Goal: Task Accomplishment & Management: Manage account settings

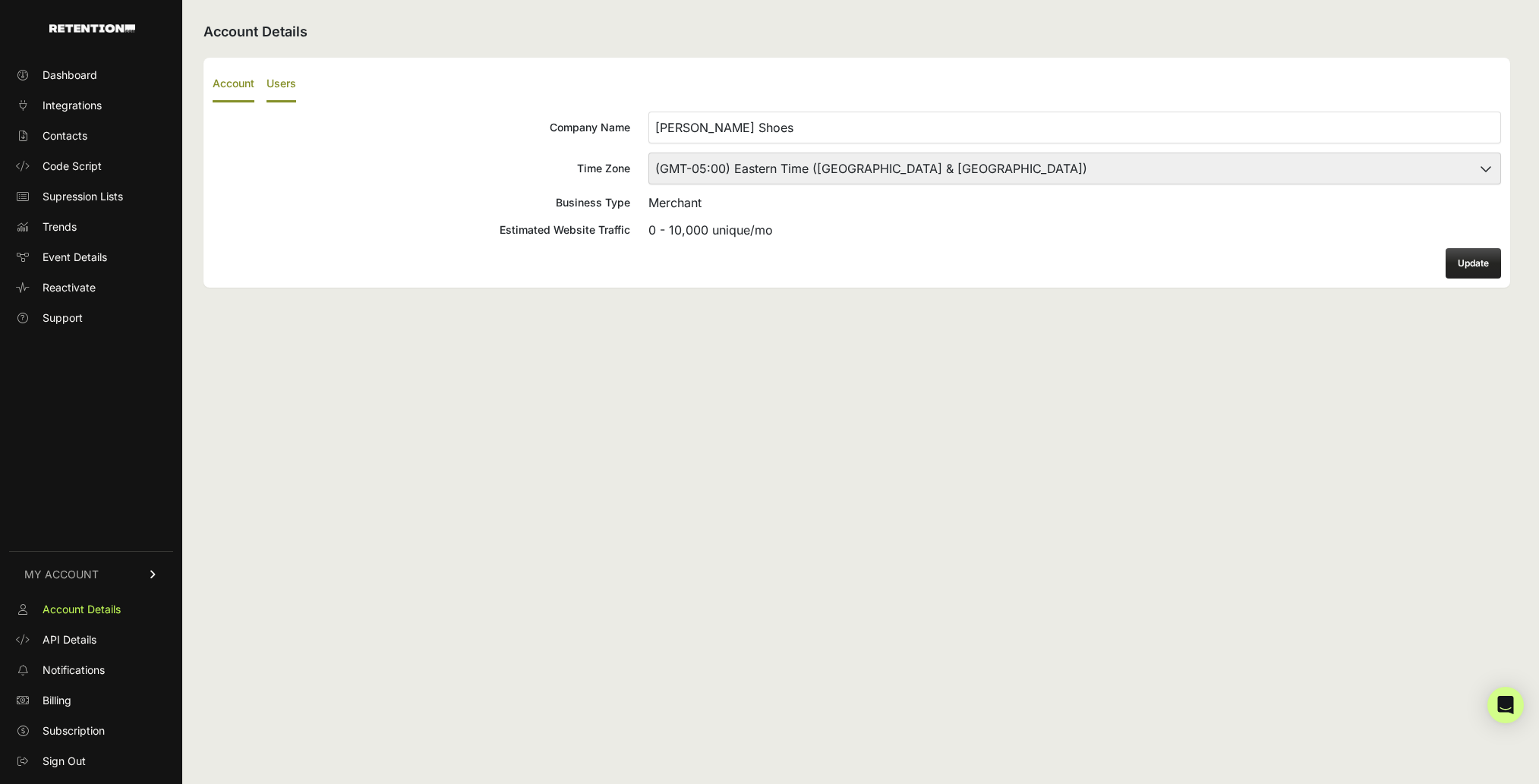
click at [275, 89] on label "Users" at bounding box center [281, 84] width 30 height 36
click at [0, 0] on input "Users" at bounding box center [0, 0] width 0 height 0
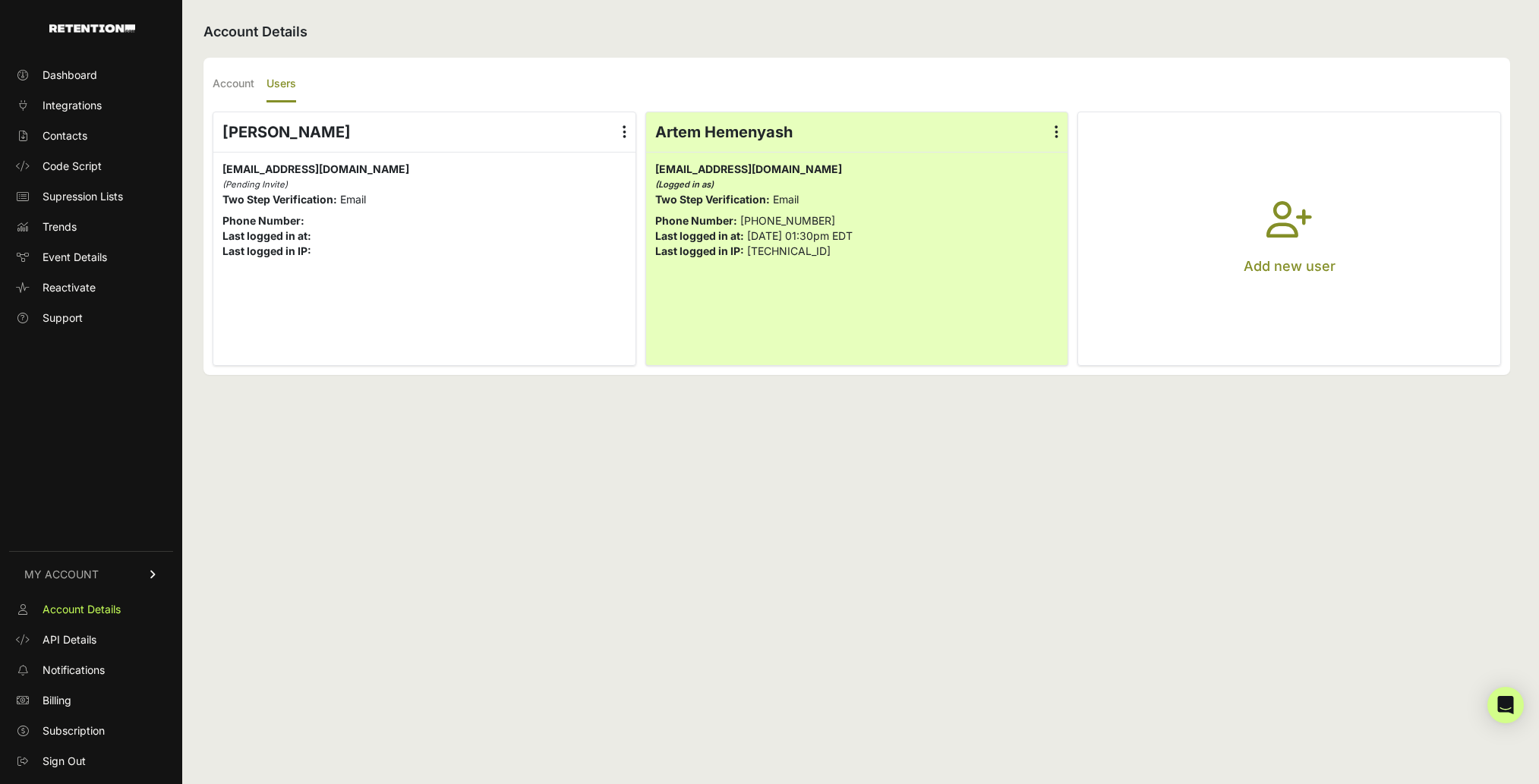
click at [1287, 195] on button "Add new user" at bounding box center [1289, 238] width 422 height 253
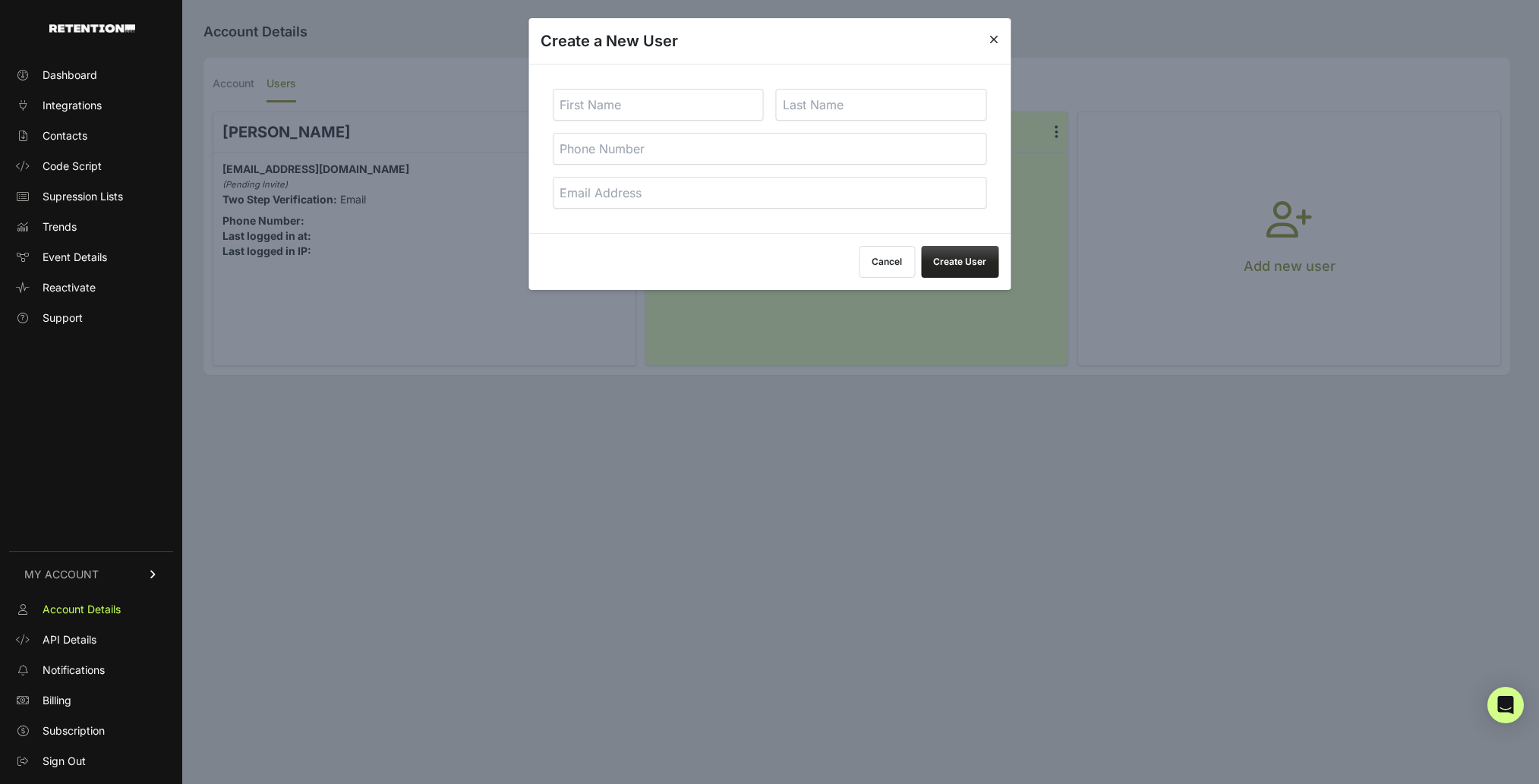
click at [692, 99] on input "text" at bounding box center [659, 105] width 211 height 32
type input "Allan"
type input "Muteti"
type input "ewf"
paste input "llan@acemarks.com"
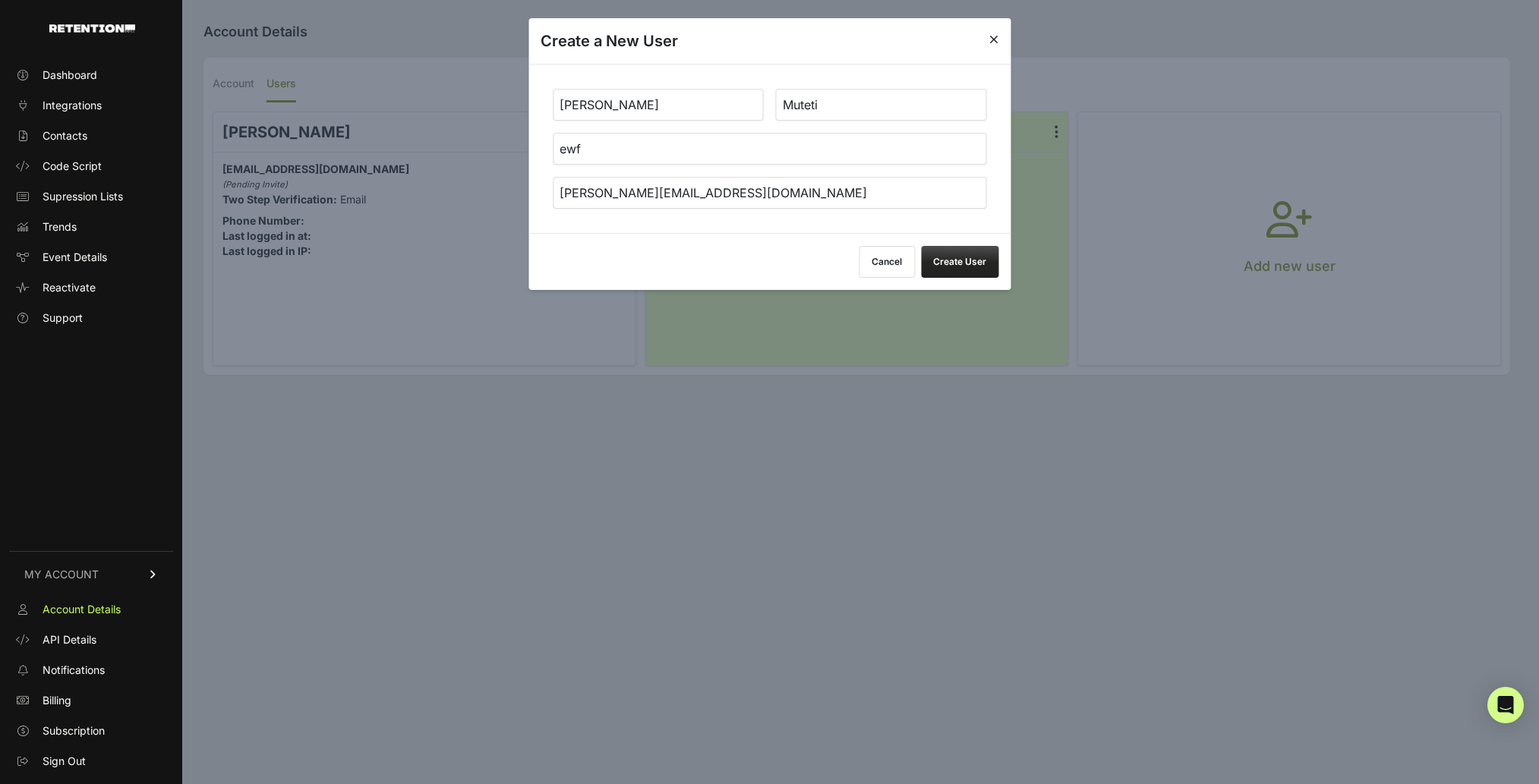
click at [585, 194] on input "allan@acemarks.com" at bounding box center [770, 193] width 434 height 32
type input "allan+1@acemarks.com"
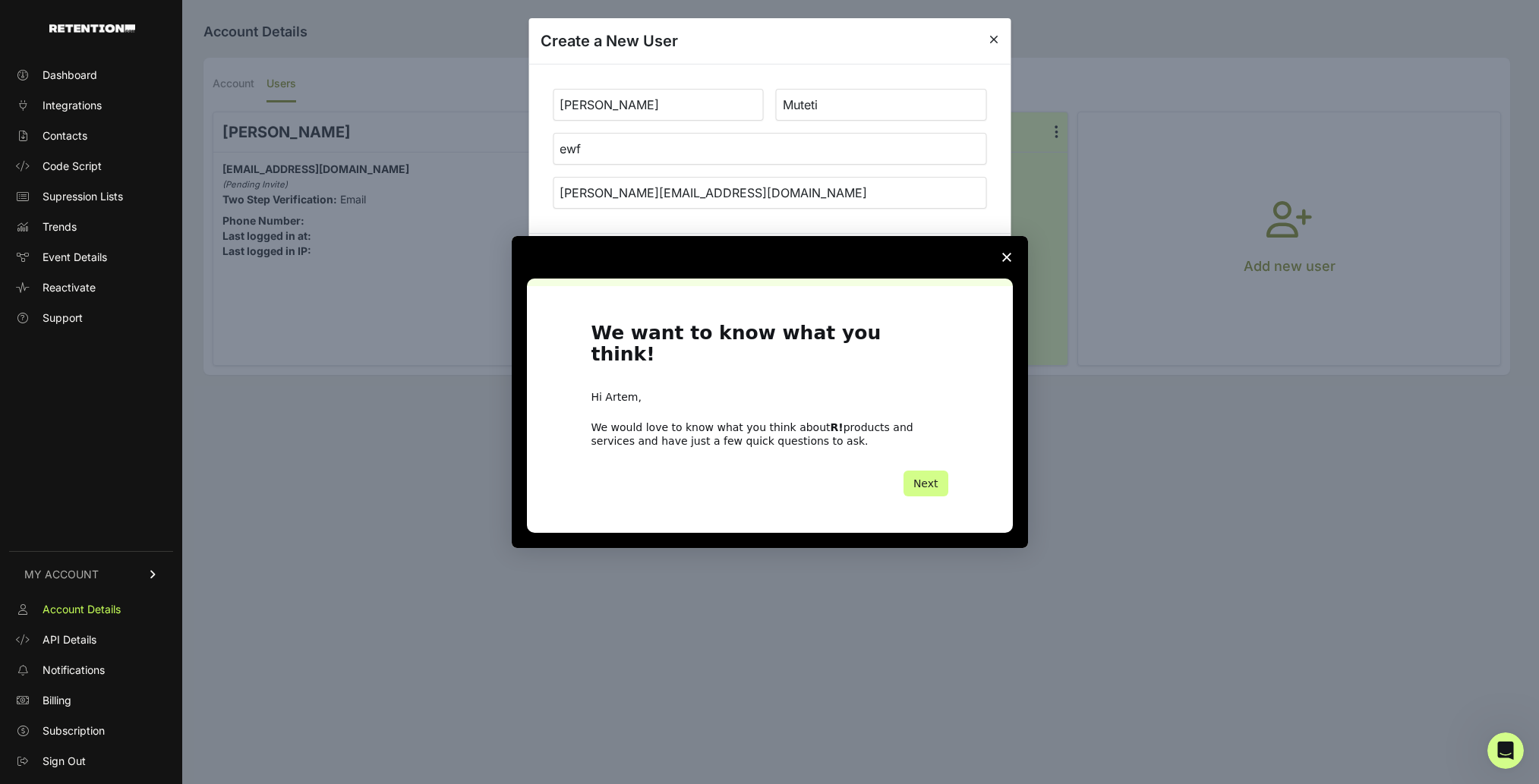
click at [953, 251] on div "Intercom messenger" at bounding box center [769, 257] width 516 height 42
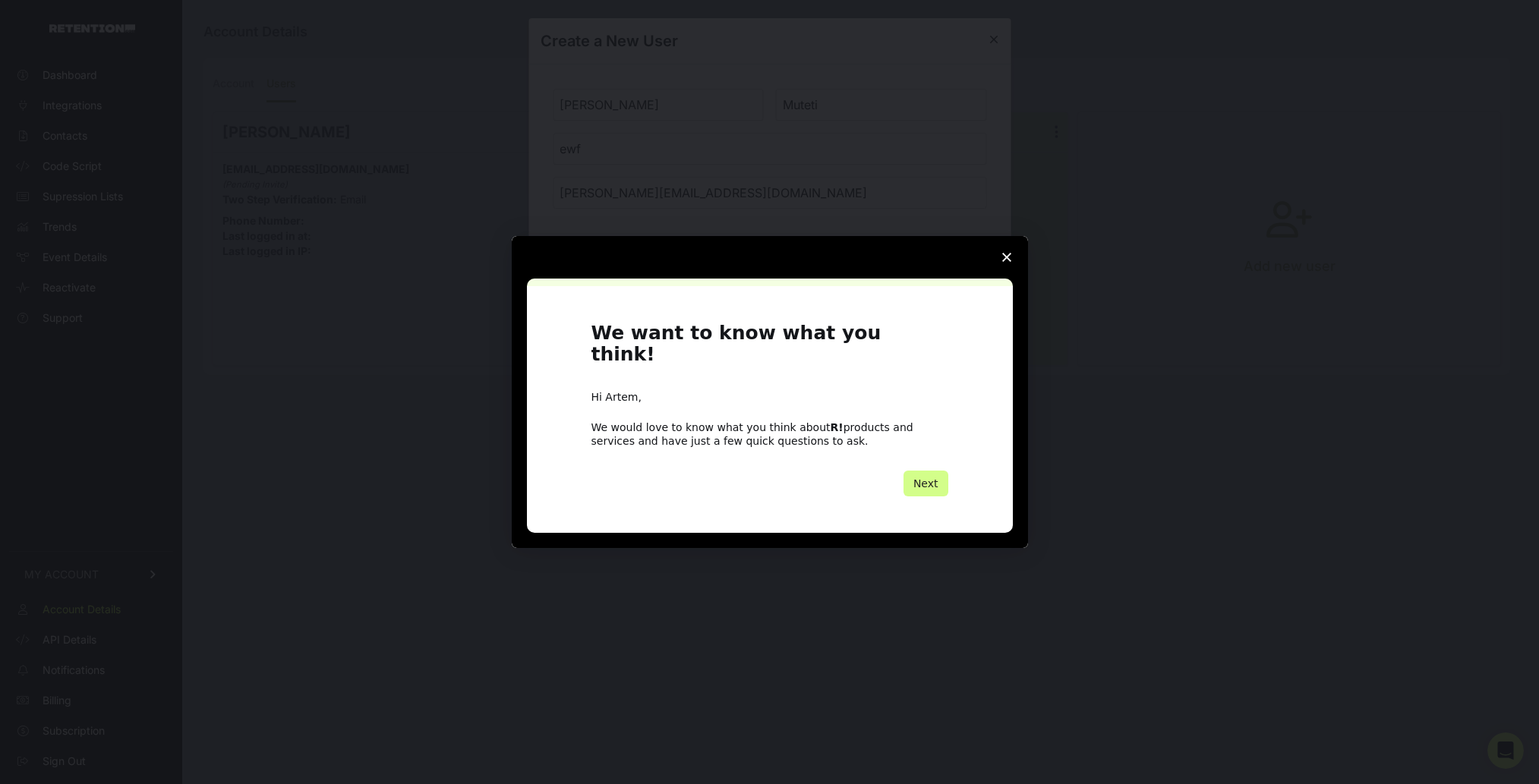
click at [1010, 263] on span "Close survey" at bounding box center [1006, 257] width 42 height 42
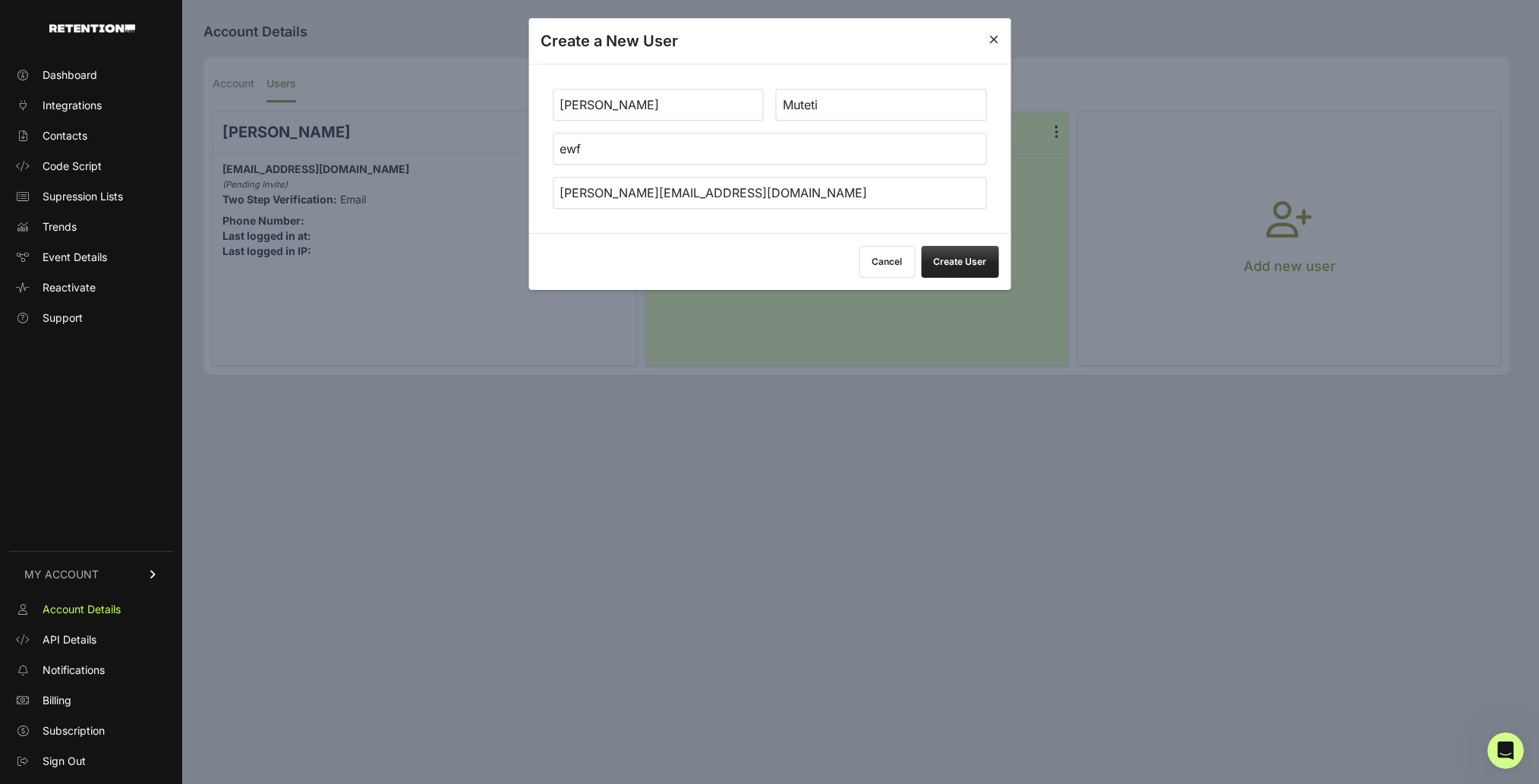
click at [976, 262] on button "Create User" at bounding box center [960, 262] width 78 height 32
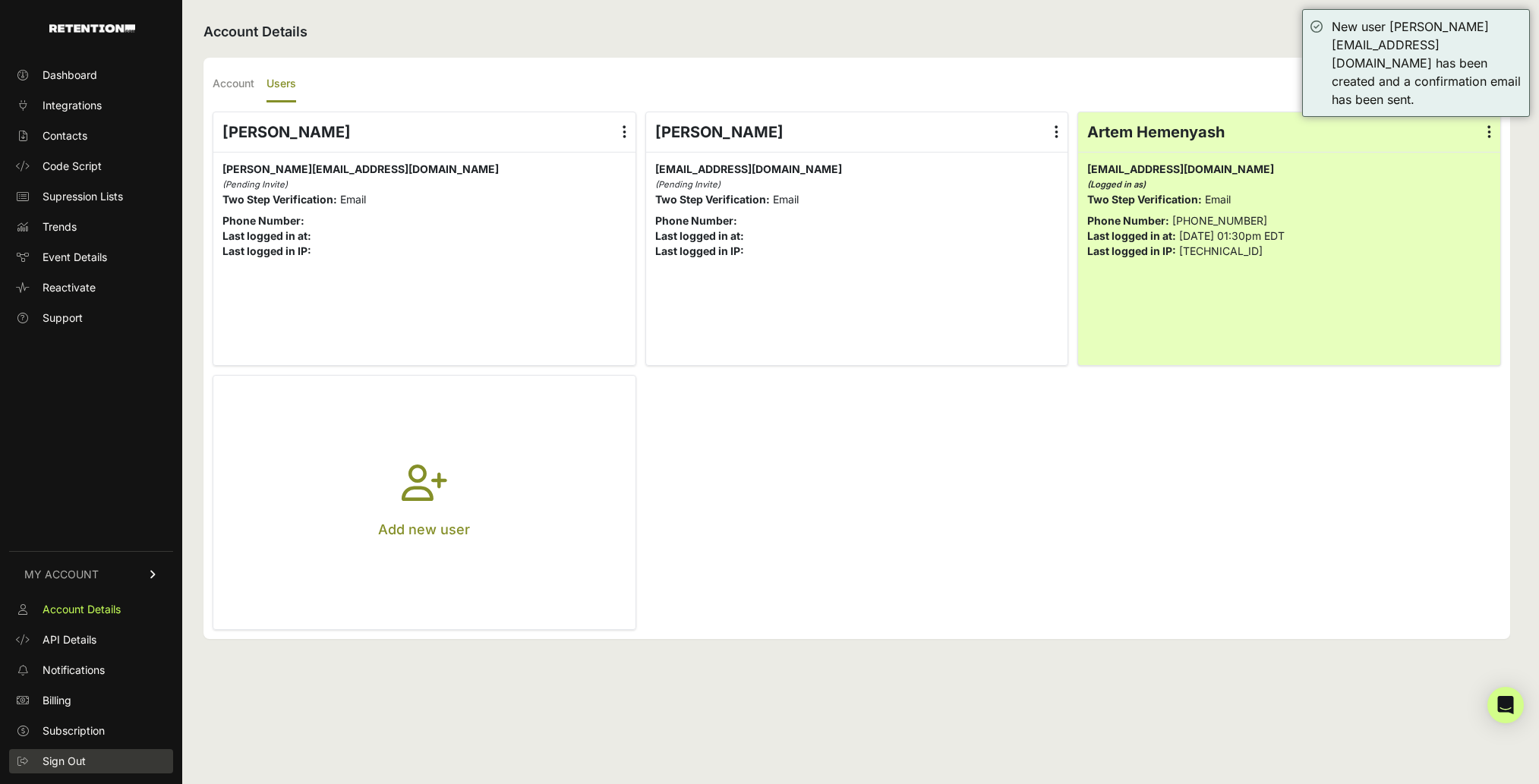
click at [70, 761] on span "Sign Out" at bounding box center [64, 761] width 43 height 15
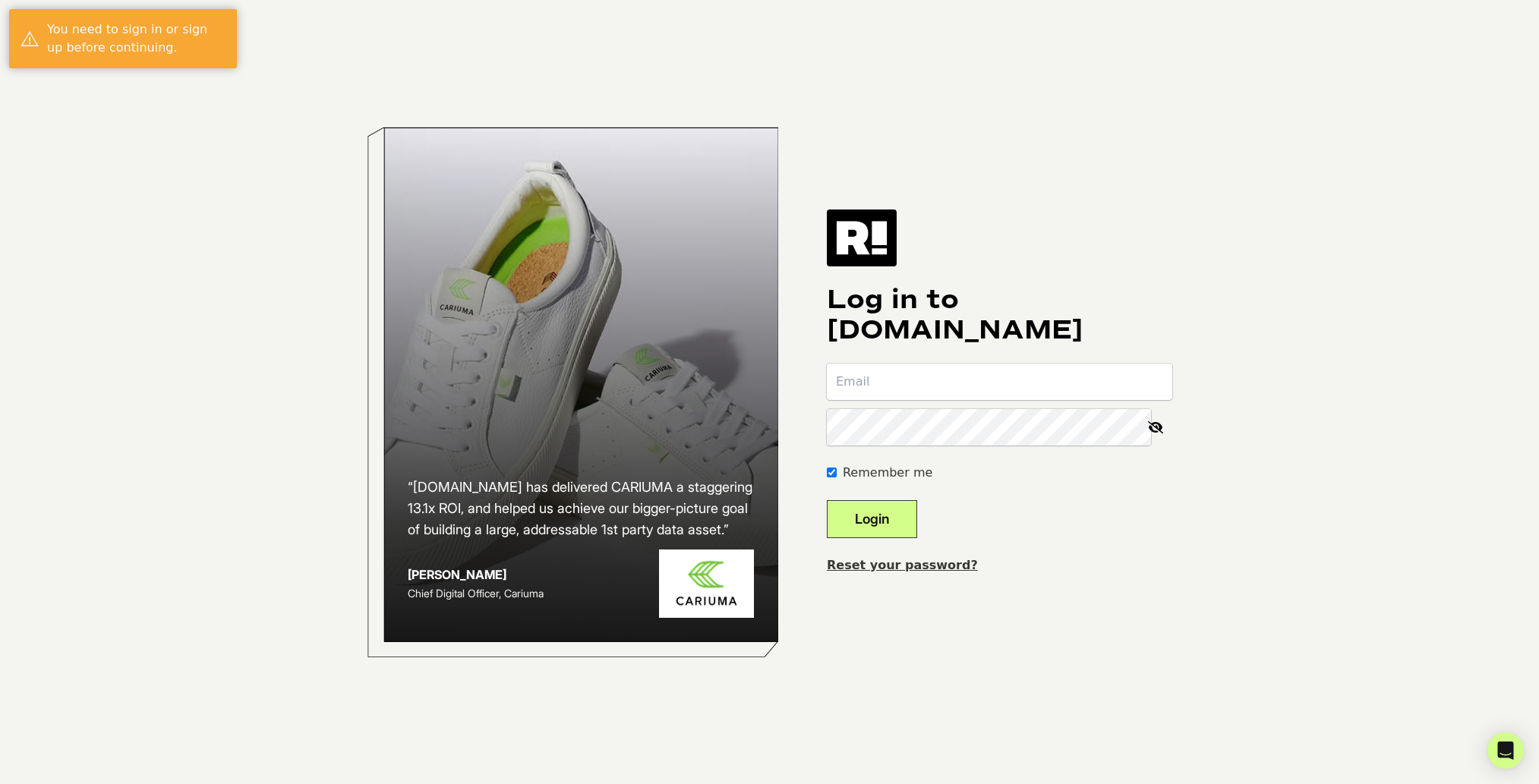
type input "[EMAIL_ADDRESS][DOMAIN_NAME]"
